Goal: Task Accomplishment & Management: Complete application form

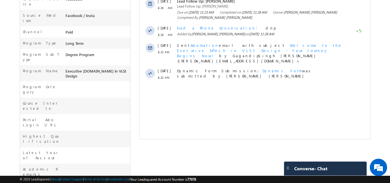
scroll to position [200, 0]
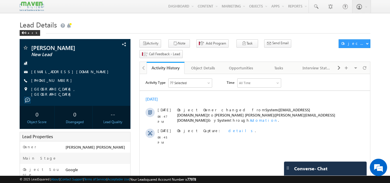
click at [183, 32] on div "Back" at bounding box center [195, 32] width 351 height 4
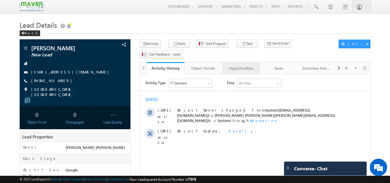
click at [252, 65] on div "Opportunities" at bounding box center [241, 68] width 28 height 7
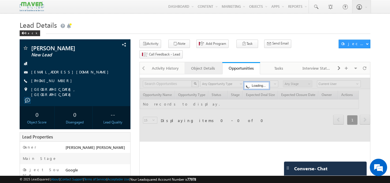
click at [208, 65] on div "Object Details" at bounding box center [203, 68] width 28 height 7
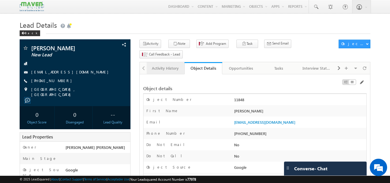
click at [166, 65] on div "Activity History" at bounding box center [165, 68] width 28 height 7
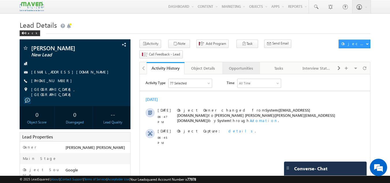
click at [244, 65] on div "Opportunities" at bounding box center [241, 68] width 28 height 7
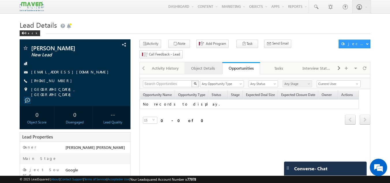
click at [204, 65] on div "Object Details" at bounding box center [203, 68] width 28 height 7
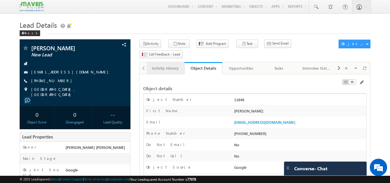
click at [167, 62] on link "Activity History" at bounding box center [166, 68] width 38 height 12
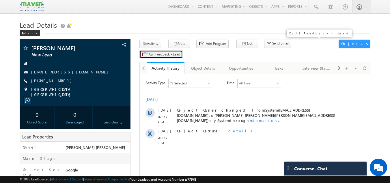
click at [180, 52] on span "Call Feedback - Lead" at bounding box center [164, 54] width 31 height 5
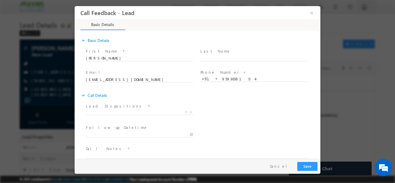
scroll to position [9, 0]
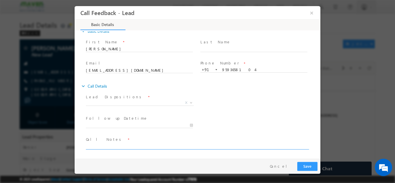
click at [126, 147] on textarea at bounding box center [197, 145] width 222 height 7
click at [154, 147] on textarea "Done btech ece 76% having 6 years" at bounding box center [197, 145] width 222 height 7
type textarea "Done btech ece 76% having 6 years not able to come he is residing in noida pitc…"
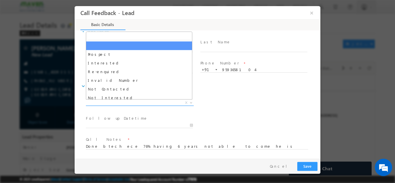
click at [108, 103] on span "X" at bounding box center [140, 103] width 108 height 6
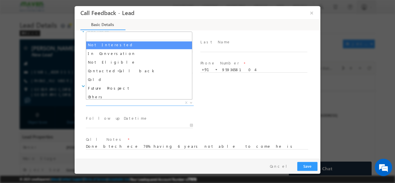
scroll to position [55, 0]
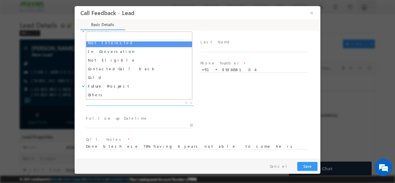
select select "Not Interested"
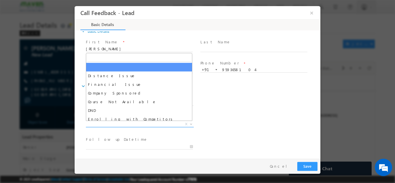
click at [124, 124] on span "X" at bounding box center [140, 124] width 108 height 6
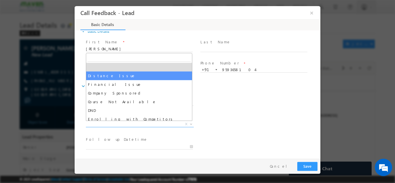
select select "Distance Issue"
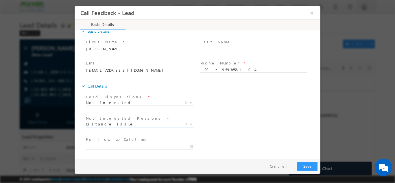
scroll to position [52, 0]
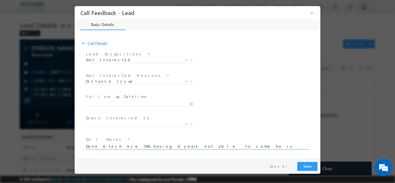
click at [246, 144] on textarea "Done btech ece 76% having 6 years not able to come he is residing in noida pitc…" at bounding box center [197, 145] width 222 height 7
type textarea "Done btech ece 76% having 6 years not able to come he is residing in noida pitc…"
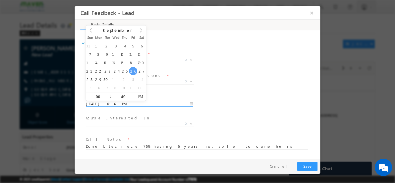
click at [151, 102] on input "26/09/2025 6:49 PM" at bounding box center [139, 104] width 107 height 6
type input "27/09/2025 6:49 PM"
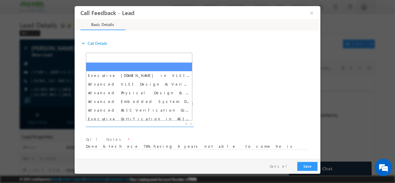
click at [124, 122] on span "X" at bounding box center [140, 124] width 108 height 6
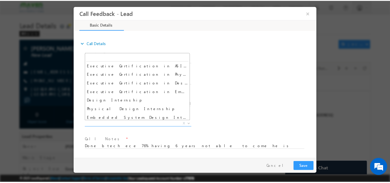
scroll to position [53, 0]
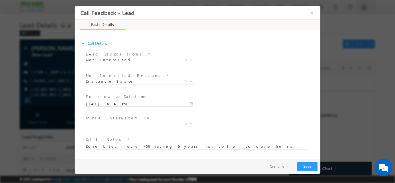
click at [270, 125] on div "Course Interested In * Executive M.Tech in VLSI Design Advanced VLSI Design & V…" at bounding box center [202, 124] width 235 height 21
click at [305, 162] on button "Save" at bounding box center [307, 165] width 20 height 9
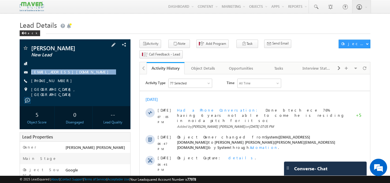
drag, startPoint x: 79, startPoint y: 68, endPoint x: 82, endPoint y: 79, distance: 12.1
click at [82, 79] on div "Ajoy New Lead ajoymdl12@gmail.com +91-9593658104" at bounding box center [75, 71] width 105 height 52
copy div "[EMAIL_ADDRESS][DOMAIN_NAME]"
click at [60, 70] on link "[EMAIL_ADDRESS][DOMAIN_NAME]" at bounding box center [71, 71] width 80 height 5
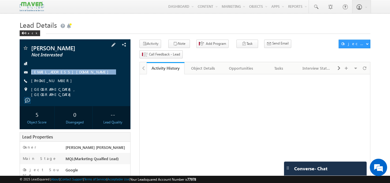
drag, startPoint x: 72, startPoint y: 68, endPoint x: 72, endPoint y: 76, distance: 8.7
click at [72, 76] on div "[PERSON_NAME] Not Interested [EMAIL_ADDRESS][DOMAIN_NAME] [PHONE_NUMBER]" at bounding box center [75, 71] width 105 height 52
copy div "[EMAIL_ADDRESS][DOMAIN_NAME]"
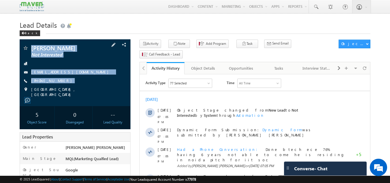
drag, startPoint x: 31, startPoint y: 45, endPoint x: 61, endPoint y: 85, distance: 49.3
click at [61, 85] on div "[PERSON_NAME] Not Interested [EMAIL_ADDRESS][DOMAIN_NAME]" at bounding box center [75, 72] width 111 height 67
copy div "[PERSON_NAME] Not Interested [EMAIL_ADDRESS][DOMAIN_NAME] [PHONE_NUMBER]"
